Goal: Navigation & Orientation: Find specific page/section

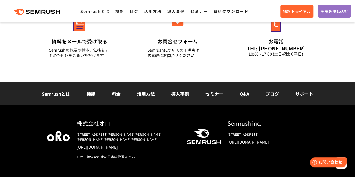
scroll to position [2027, 0]
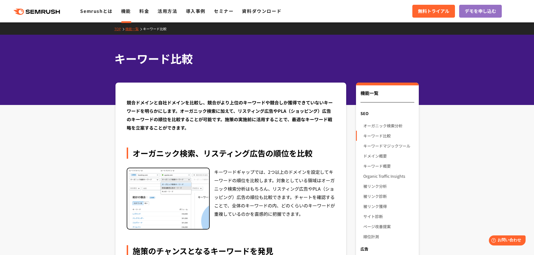
click at [130, 27] on link "機能一覧" at bounding box center [134, 28] width 18 height 5
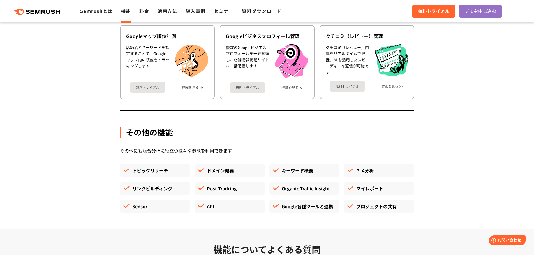
scroll to position [1495, 0]
